Goal: Transaction & Acquisition: Purchase product/service

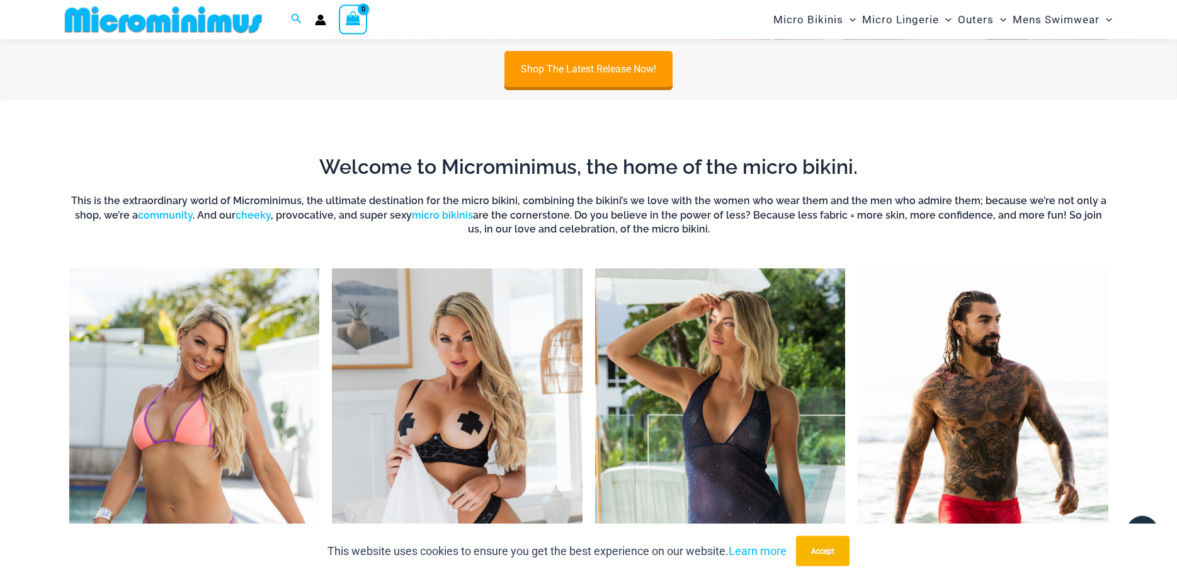
scroll to position [439, 0]
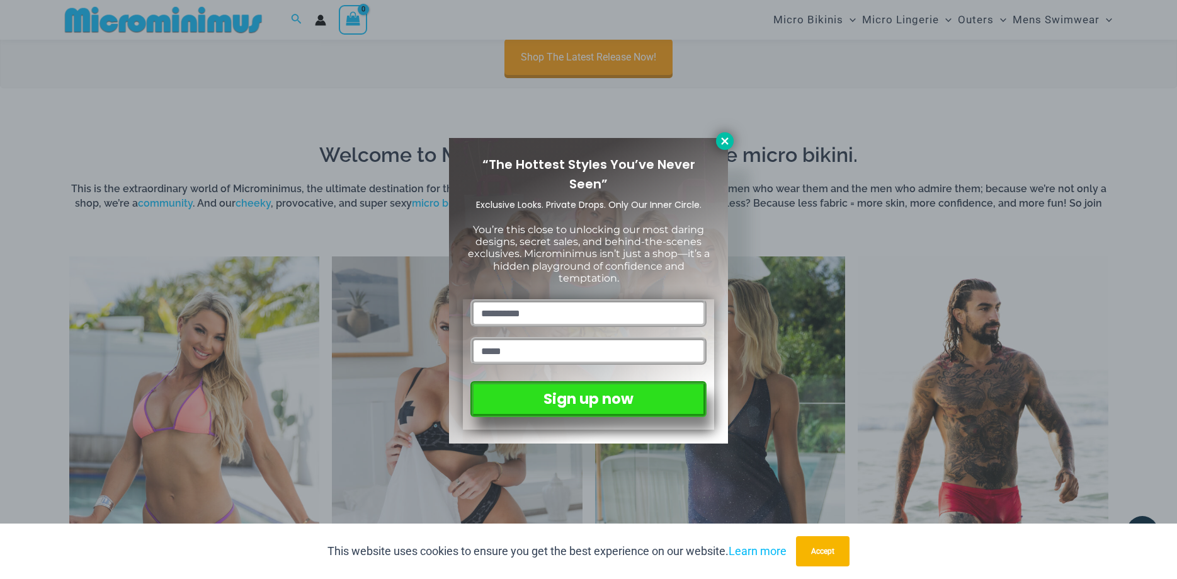
click at [721, 143] on icon at bounding box center [724, 140] width 11 height 11
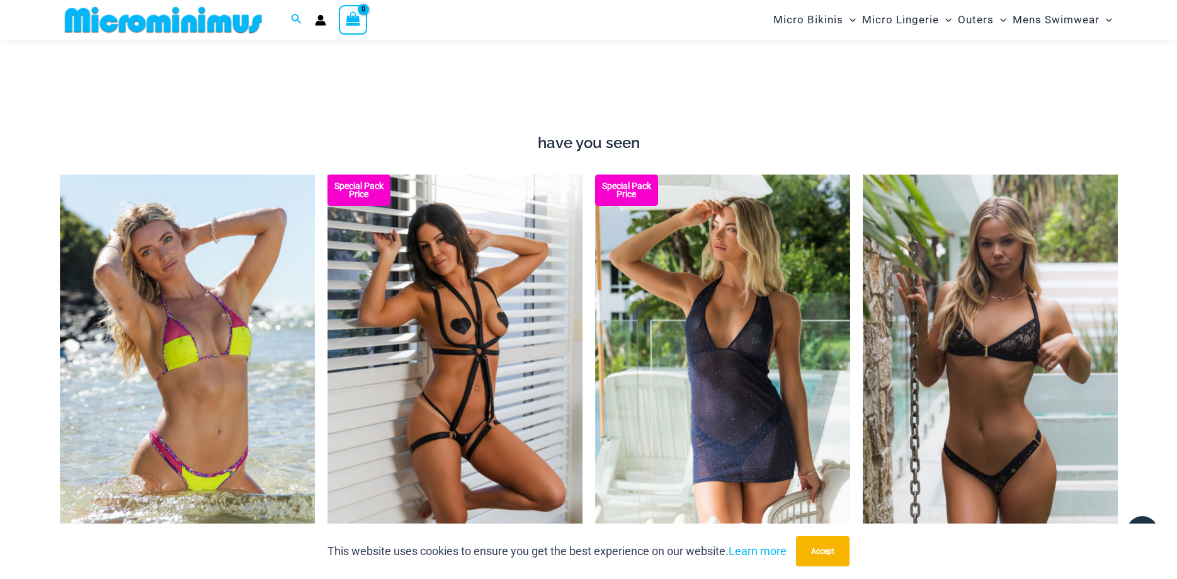
scroll to position [1081, 0]
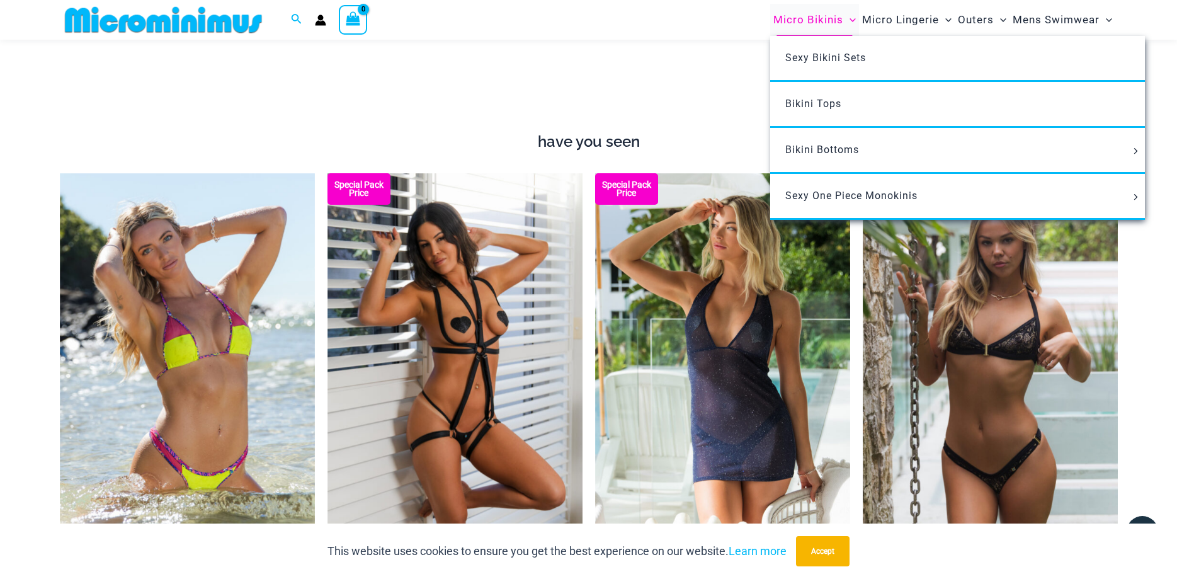
click at [828, 28] on span "Micro Bikinis" at bounding box center [808, 20] width 70 height 32
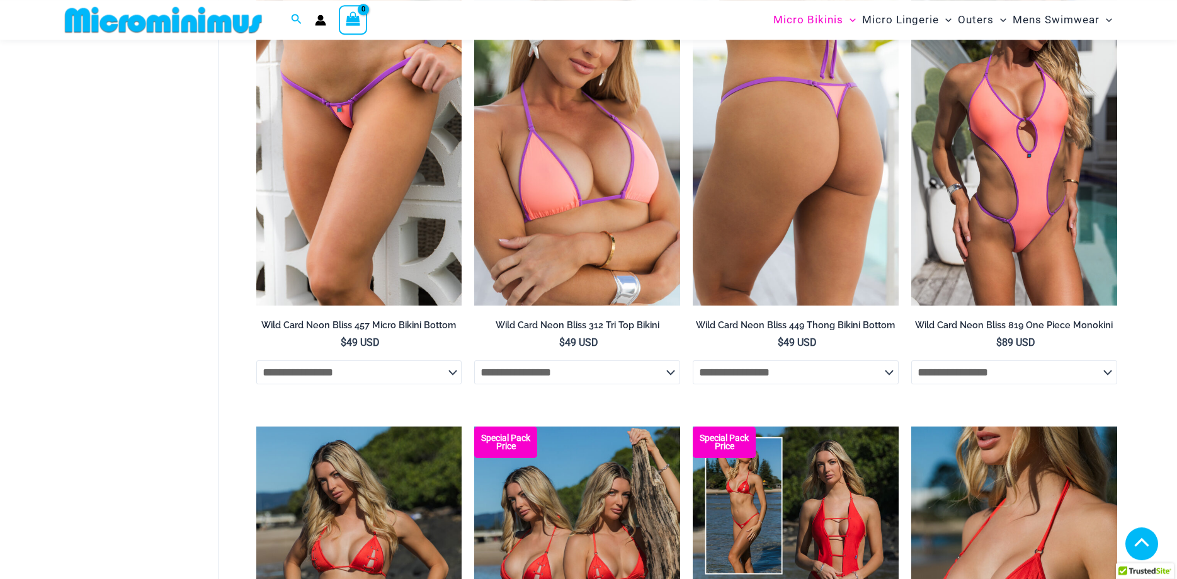
scroll to position [952, 0]
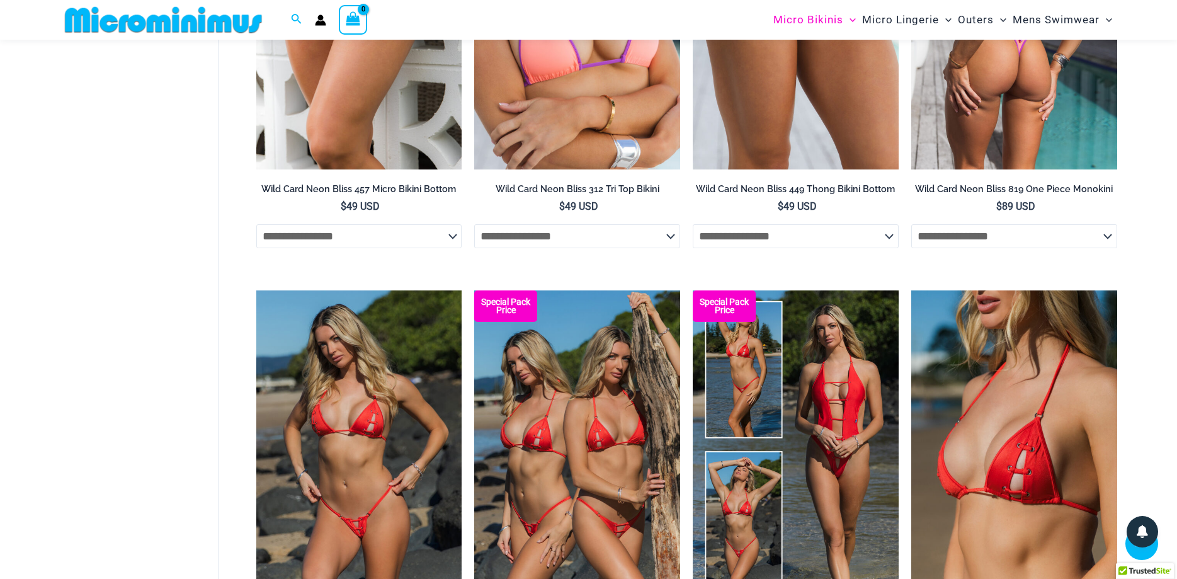
click at [956, 146] on img at bounding box center [1014, 15] width 206 height 309
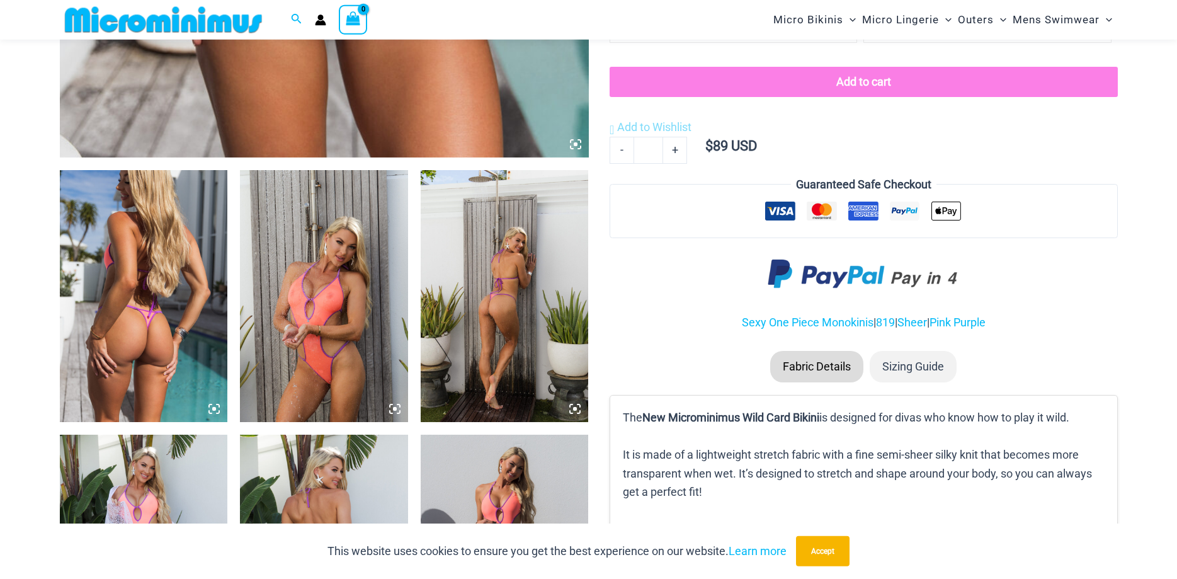
scroll to position [760, 0]
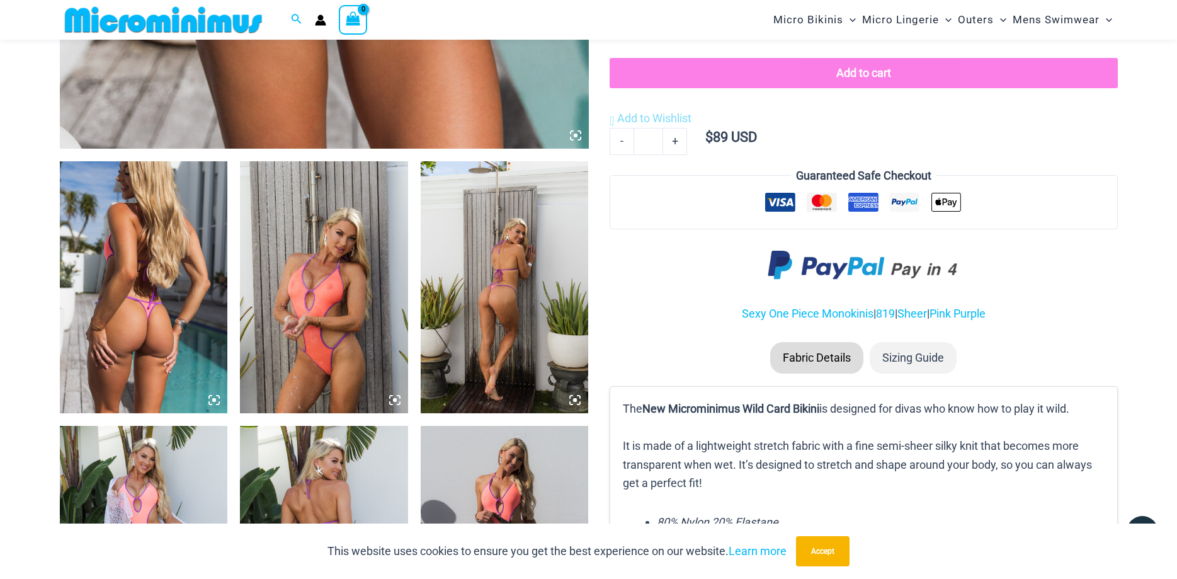
click at [386, 290] on img at bounding box center [324, 287] width 168 height 252
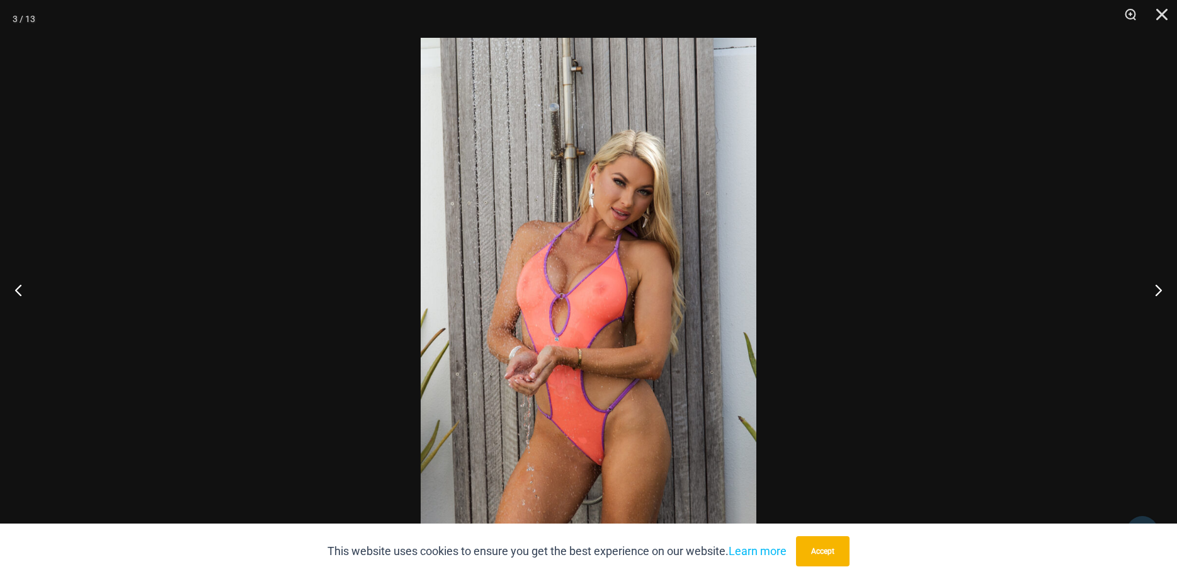
click at [382, 291] on div at bounding box center [588, 289] width 1177 height 579
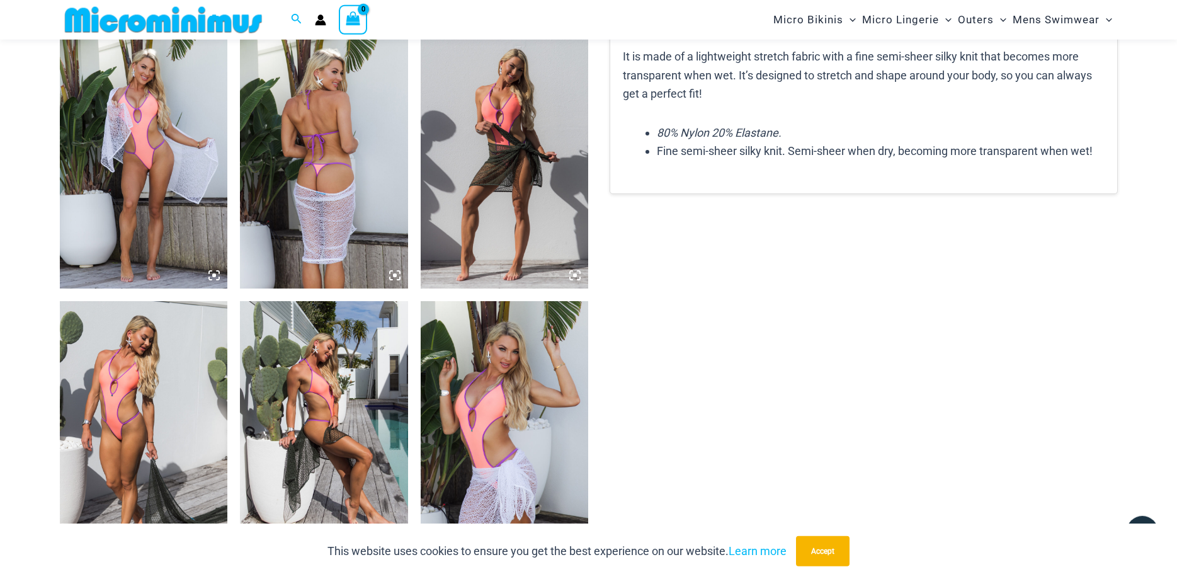
scroll to position [1145, 0]
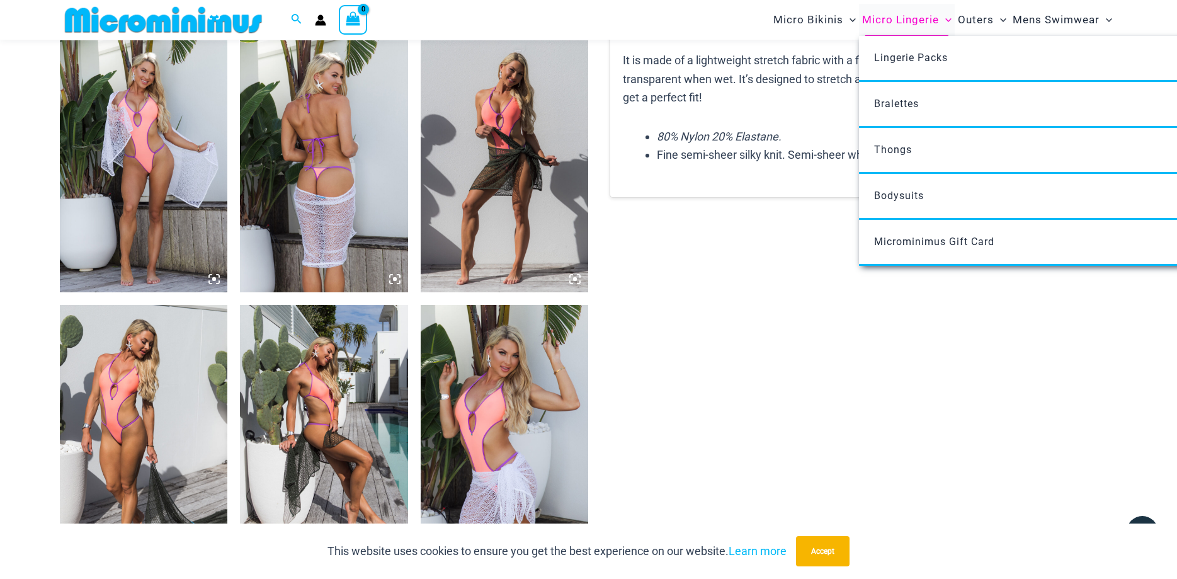
click at [898, 25] on span "Micro Lingerie" at bounding box center [900, 20] width 77 height 32
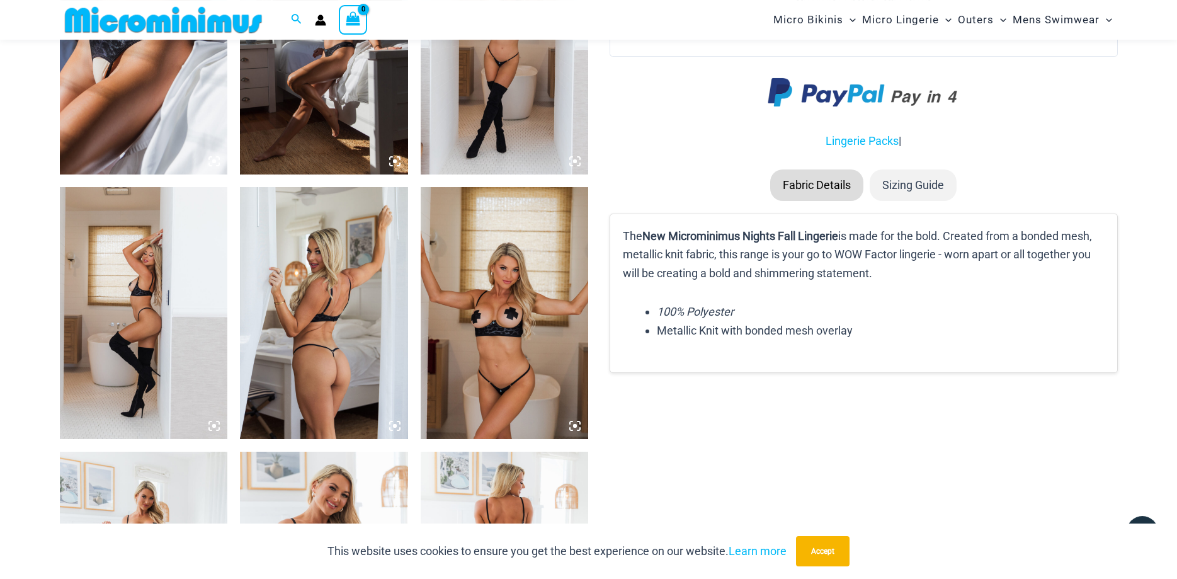
scroll to position [1532, 0]
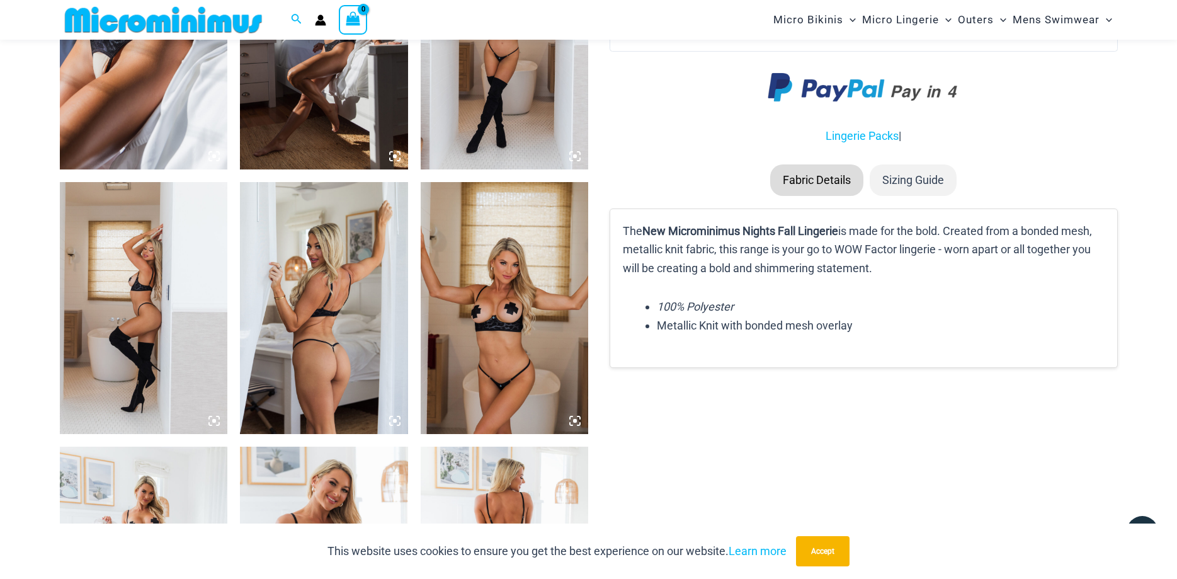
click at [90, 253] on img at bounding box center [144, 308] width 168 height 252
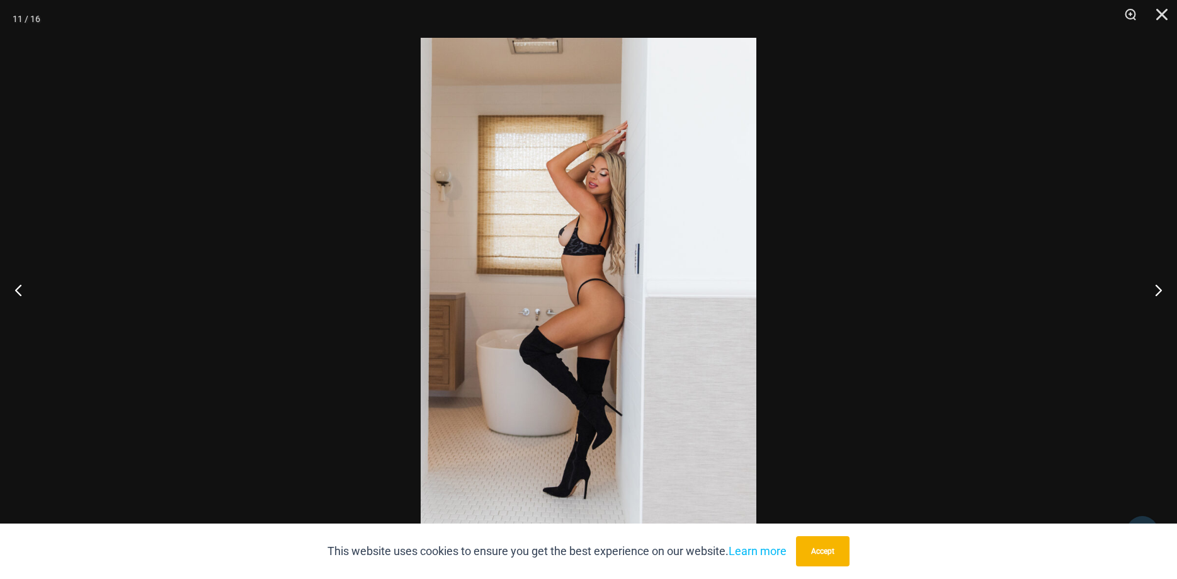
click at [96, 253] on div at bounding box center [588, 289] width 1177 height 579
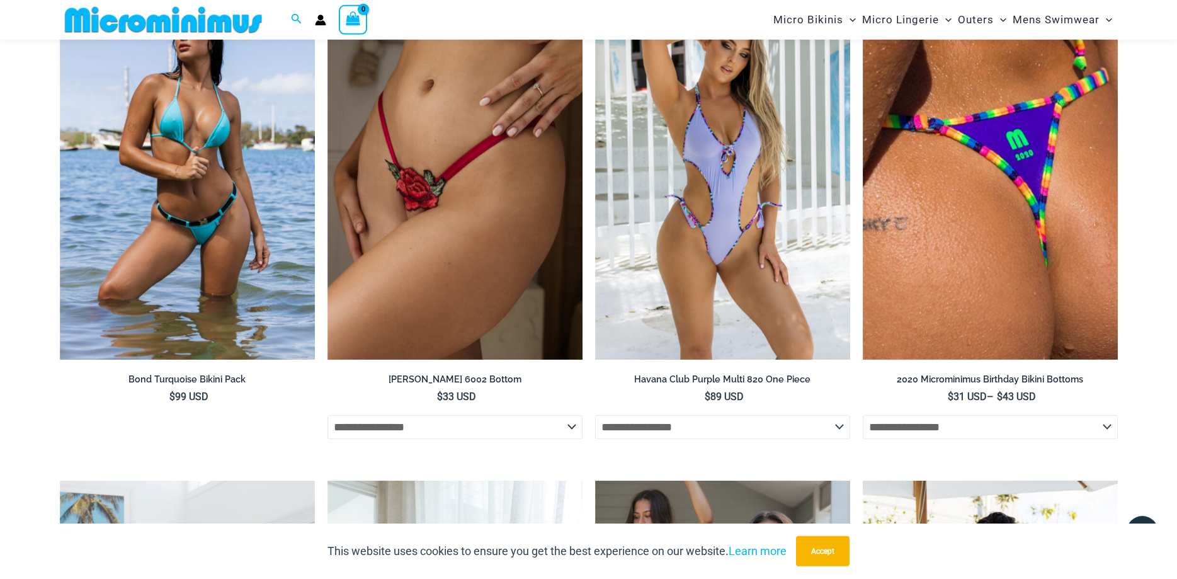
scroll to position [3331, 0]
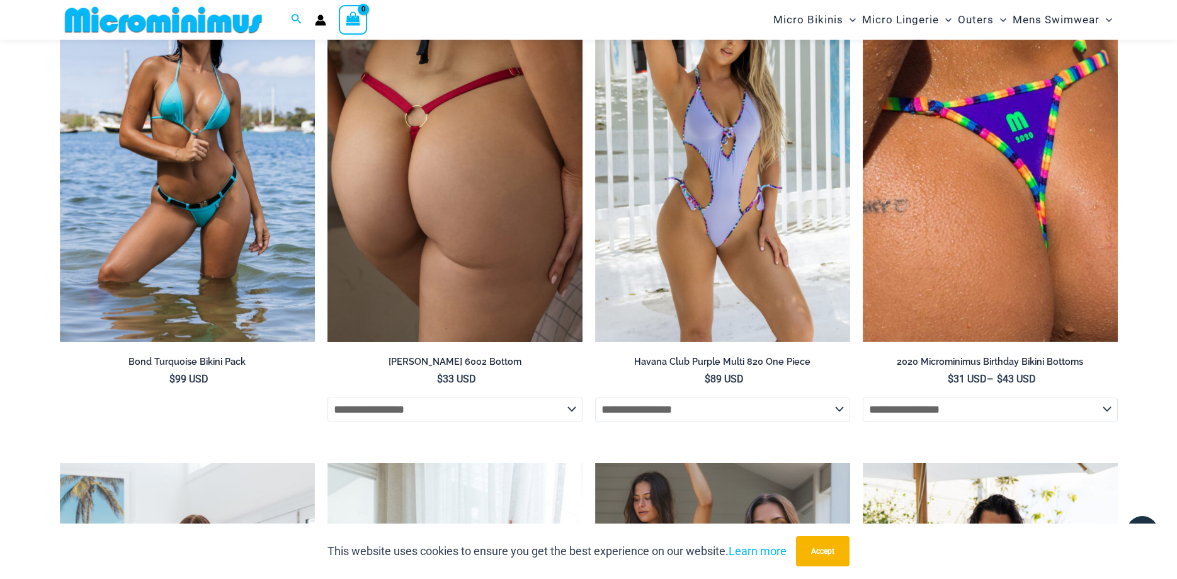
click at [414, 210] on img at bounding box center [455, 151] width 255 height 383
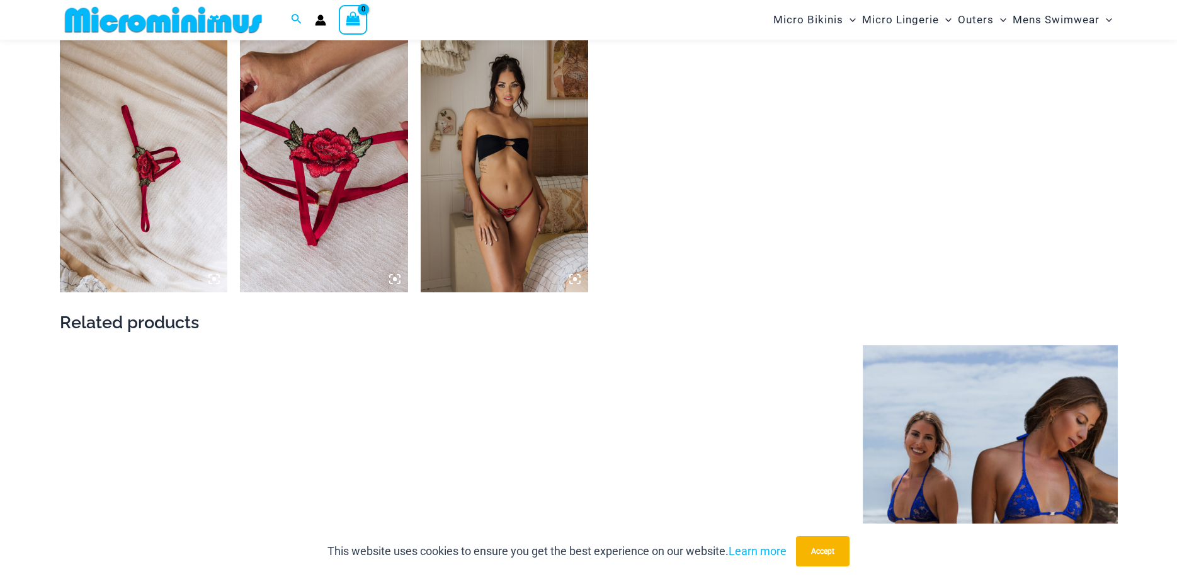
scroll to position [1466, 0]
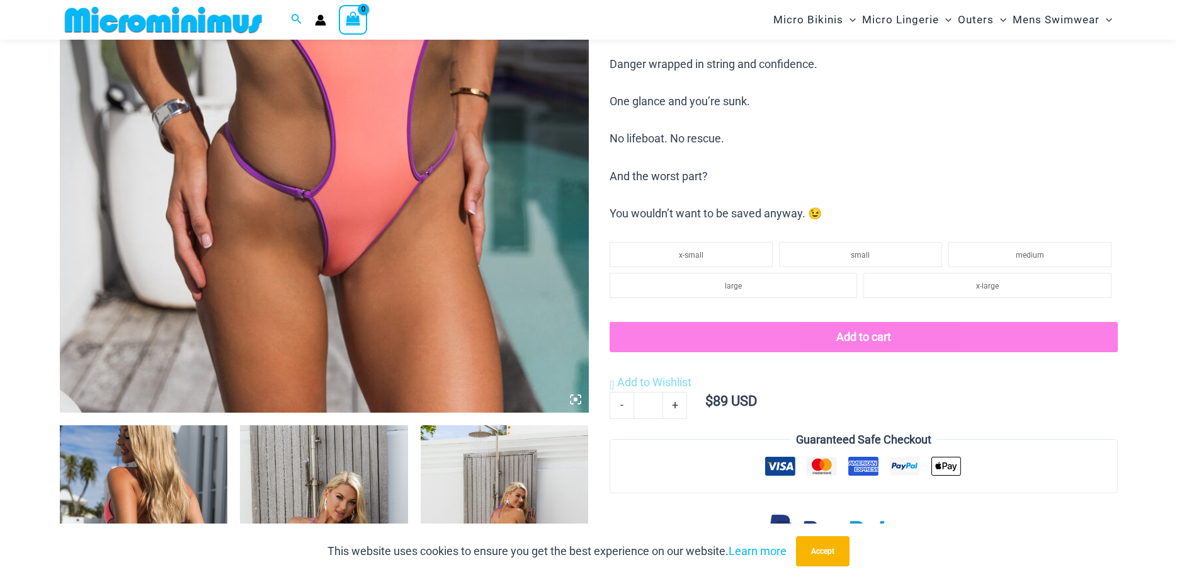
scroll to position [181, 0]
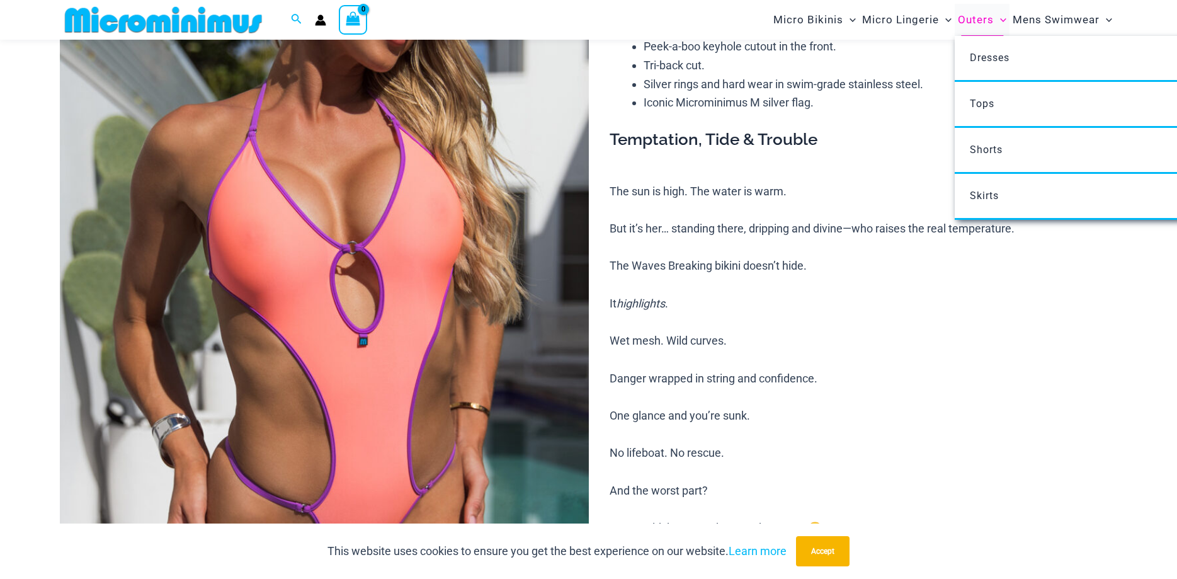
click at [973, 24] on span "Outers" at bounding box center [976, 20] width 36 height 32
